Goal: Task Accomplishment & Management: Use online tool/utility

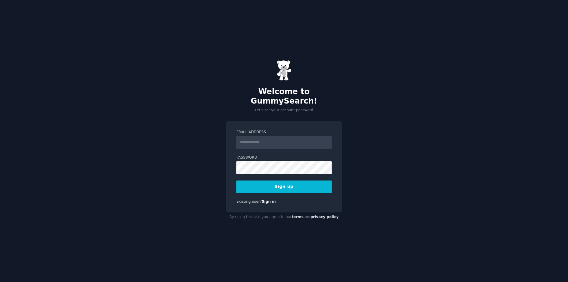
click at [295, 138] on input "Email Address" at bounding box center [283, 142] width 95 height 13
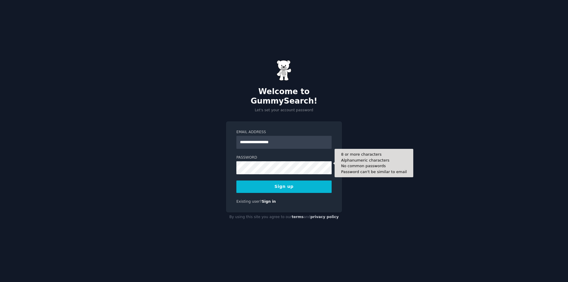
type input "**********"
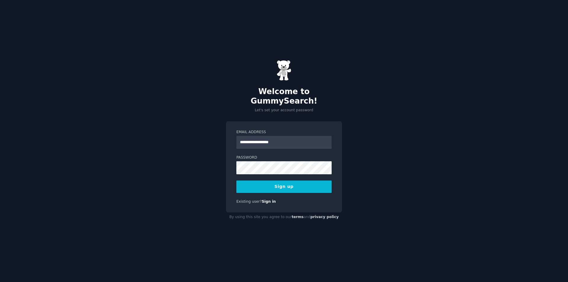
click at [300, 183] on button "Sign up" at bounding box center [283, 186] width 95 height 12
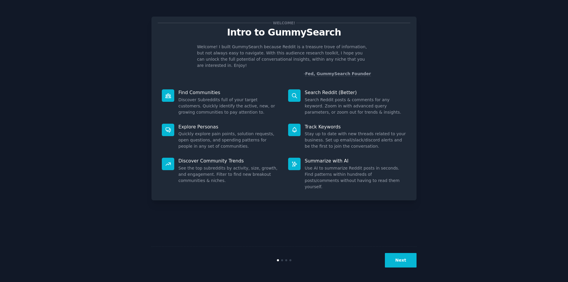
click at [520, 114] on div "Welcome! Intro to GummySearch Welcome! I built GummySearch because Reddit is a …" at bounding box center [283, 140] width 551 height 265
click at [402, 260] on button "Next" at bounding box center [401, 260] width 32 height 14
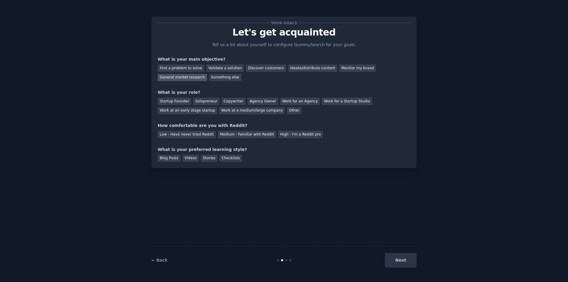
click at [207, 74] on div "General market research" at bounding box center [182, 77] width 49 height 7
click at [345, 66] on div "Monitor my brand" at bounding box center [357, 67] width 36 height 7
click at [288, 70] on div "Ideate/distribute content" at bounding box center [312, 67] width 49 height 7
click at [290, 100] on div "Work for an Agency" at bounding box center [300, 101] width 40 height 7
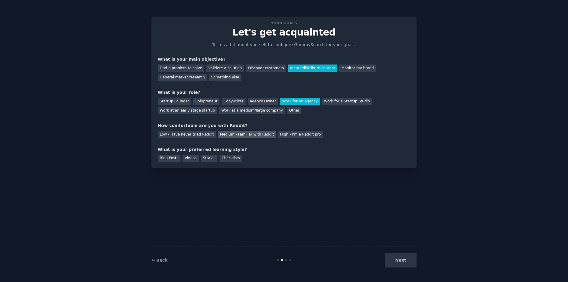
click at [238, 136] on div "Medium - Familiar with Reddit" at bounding box center [247, 134] width 58 height 7
click at [173, 159] on div "Blog Posts" at bounding box center [169, 158] width 23 height 7
click at [188, 161] on div "Videos" at bounding box center [190, 158] width 16 height 7
click at [223, 156] on div "Checklists" at bounding box center [230, 158] width 22 height 7
click at [402, 262] on button "Next" at bounding box center [401, 260] width 32 height 14
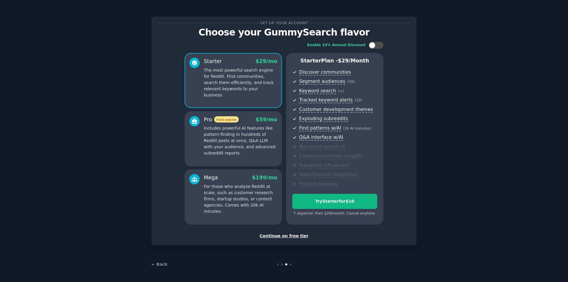
click at [281, 233] on div "Continue on free tier" at bounding box center [284, 236] width 253 height 6
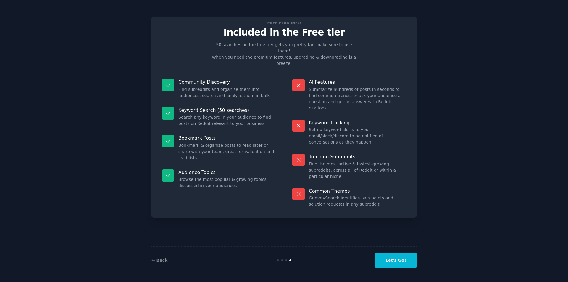
click at [391, 261] on button "Let's Go!" at bounding box center [395, 260] width 41 height 14
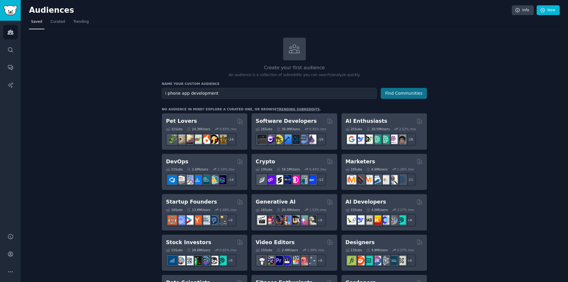
type input "i phone app development"
click at [393, 92] on button "Find Communities" at bounding box center [404, 93] width 46 height 11
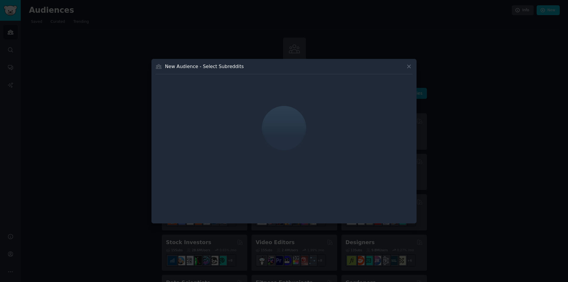
click button at bounding box center [408, 66] width 7 height 7
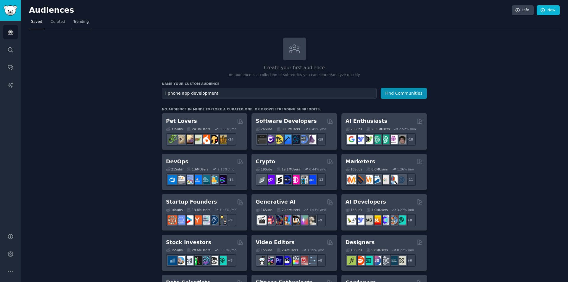
click at [75, 22] on span "Trending" at bounding box center [80, 21] width 15 height 5
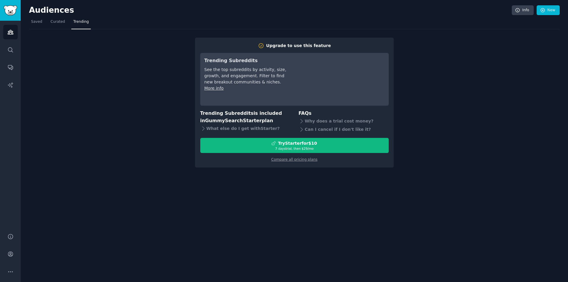
click at [460, 127] on div "Upgrade to use this feature Trending Subreddits See the top subreddits by activ…" at bounding box center [294, 98] width 530 height 138
click at [48, 22] on link "Curated" at bounding box center [57, 23] width 19 height 12
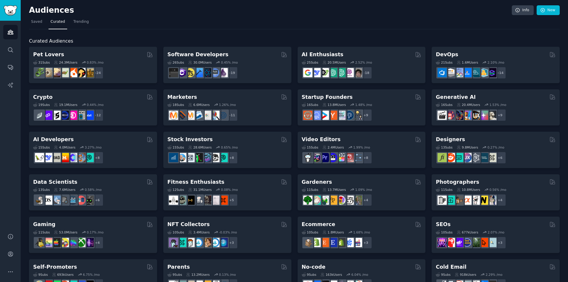
click at [29, 24] on div "Audiences Info New Saved Curated Trending Curated Audiences Pet Lovers 31 Sub s…" at bounding box center [294, 236] width 547 height 473
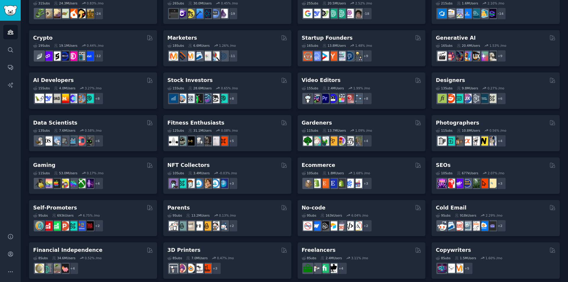
scroll to position [191, 0]
